Goal: Transaction & Acquisition: Purchase product/service

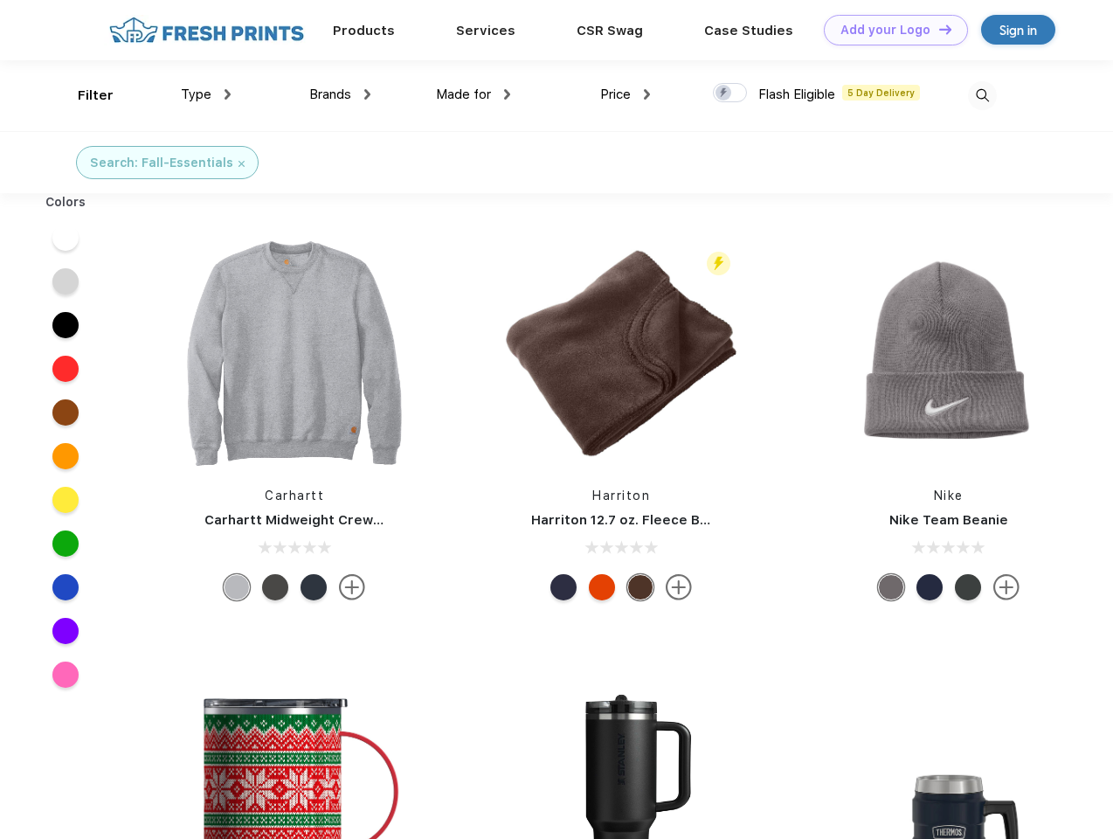
click at [889, 30] on link "Add your Logo Design Tool" at bounding box center [896, 30] width 144 height 31
click at [0, 0] on div "Design Tool" at bounding box center [0, 0] width 0 height 0
click at [937, 29] on link "Add your Logo Design Tool" at bounding box center [896, 30] width 144 height 31
click at [84, 95] on div "Filter" at bounding box center [96, 96] width 36 height 20
click at [206, 94] on span "Type" at bounding box center [196, 94] width 31 height 16
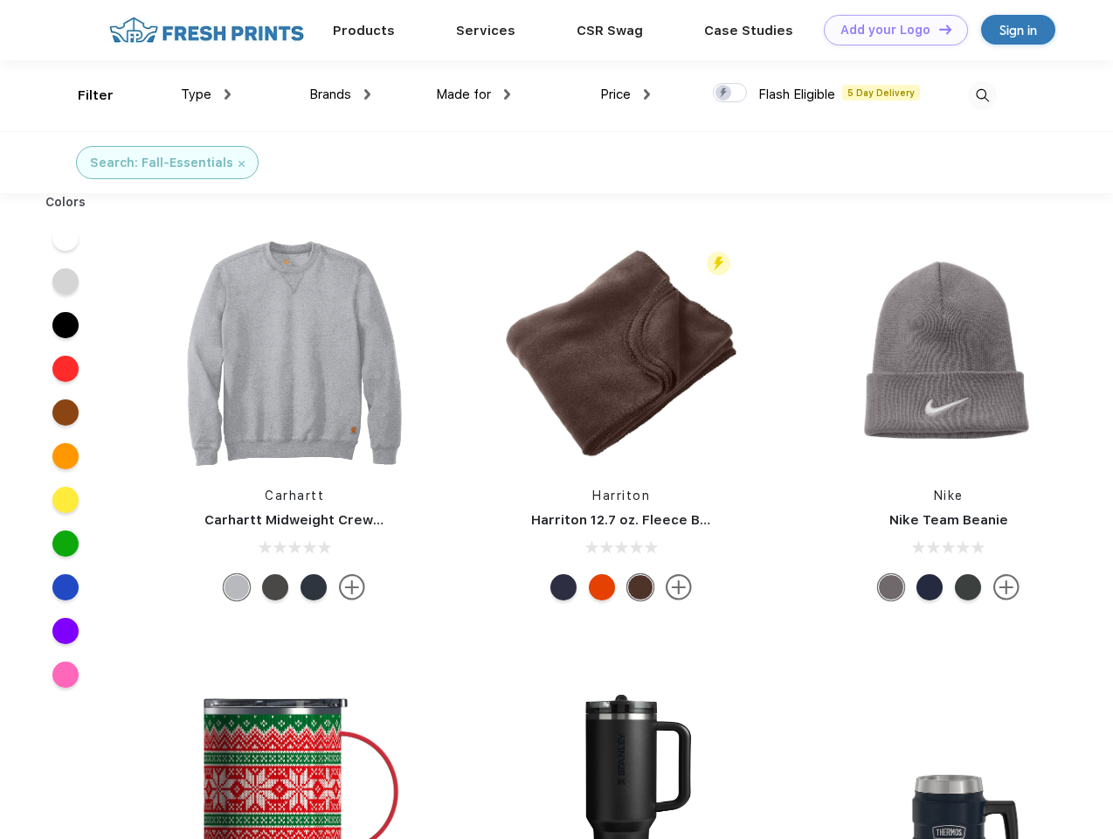
click at [340, 94] on span "Brands" at bounding box center [330, 94] width 42 height 16
click at [474, 94] on span "Made for" at bounding box center [463, 94] width 55 height 16
click at [626, 94] on span "Price" at bounding box center [615, 94] width 31 height 16
click at [730, 93] on div at bounding box center [730, 92] width 34 height 19
click at [724, 93] on input "checkbox" at bounding box center [718, 87] width 11 height 11
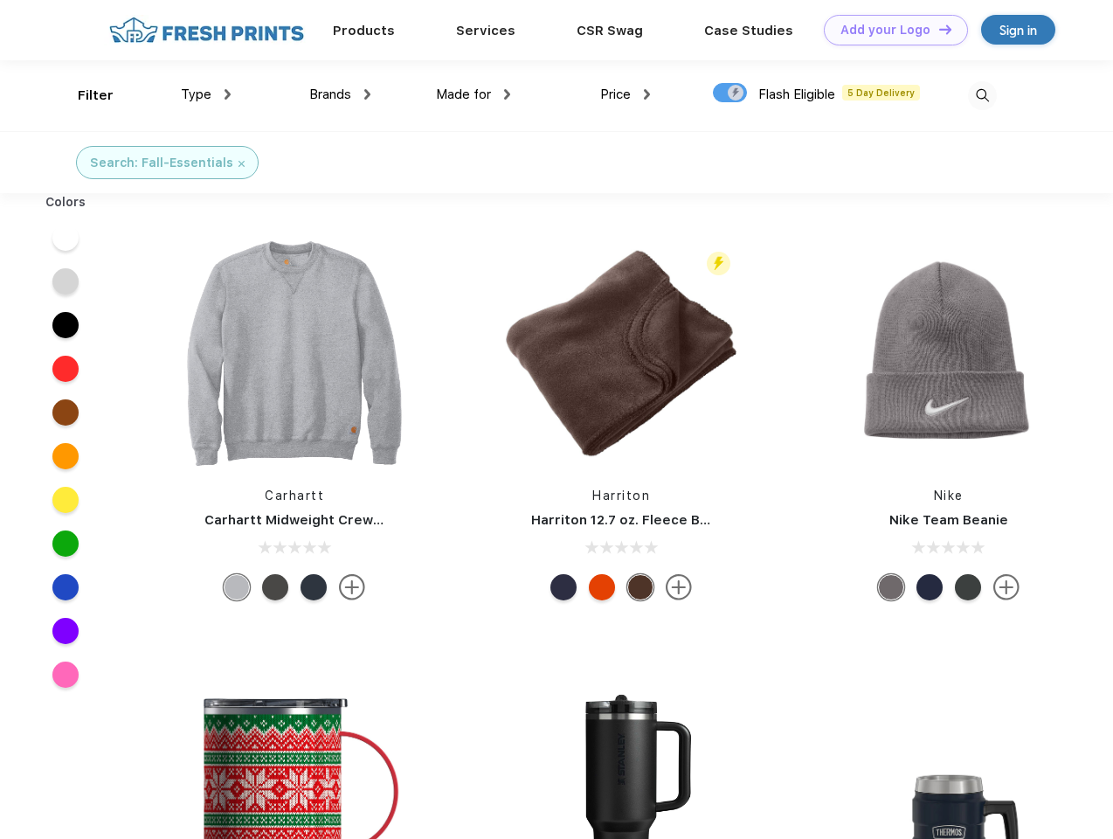
click at [982, 95] on img at bounding box center [982, 95] width 29 height 29
